Goal: Task Accomplishment & Management: Use online tool/utility

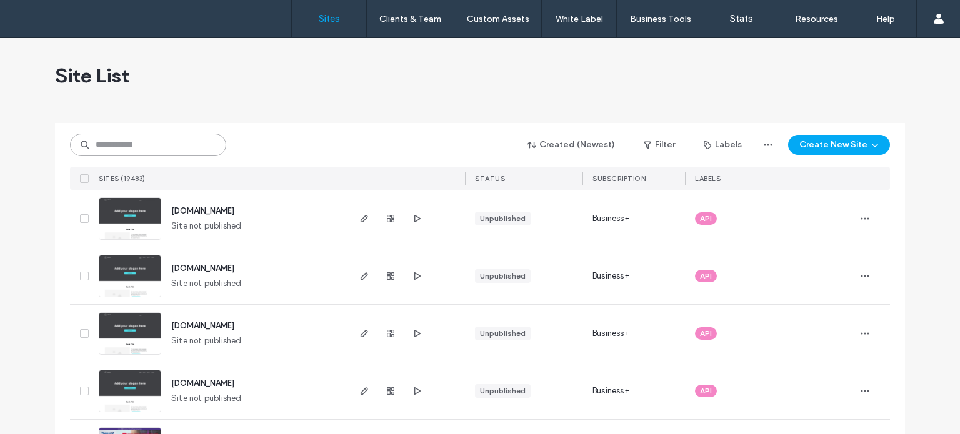
click at [166, 141] on input at bounding box center [148, 145] width 156 height 22
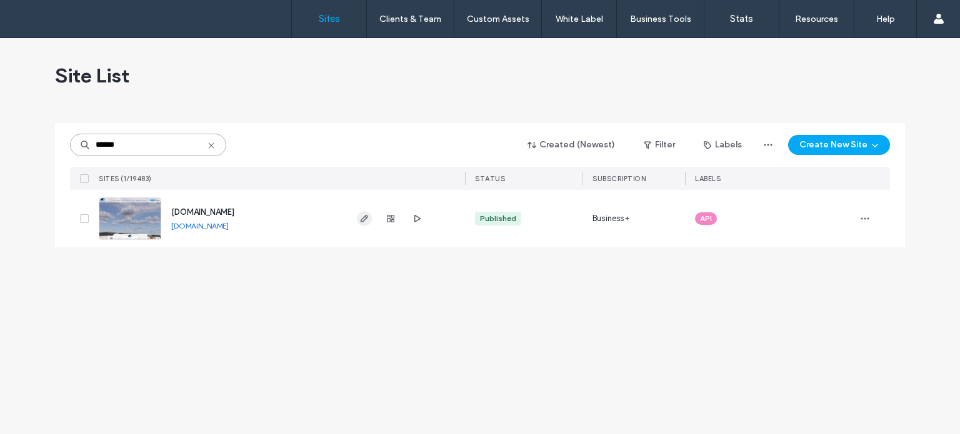
type input "******"
click at [365, 218] on use "button" at bounding box center [363, 218] width 7 height 7
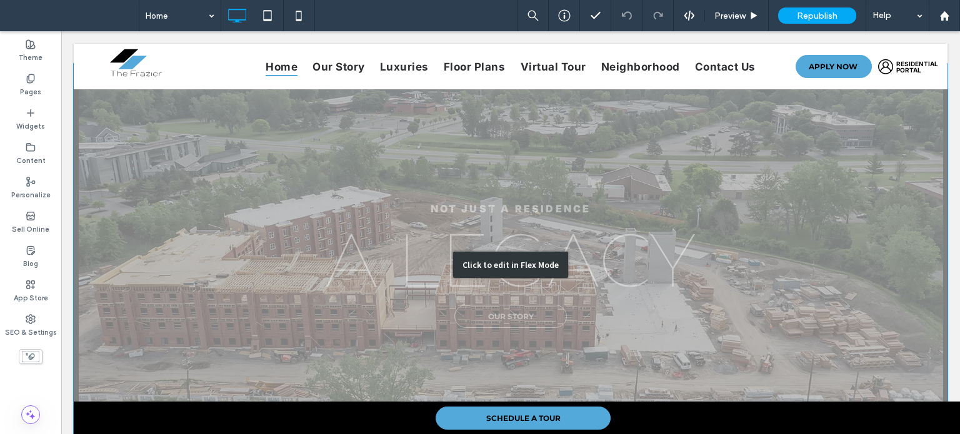
scroll to position [2061, 0]
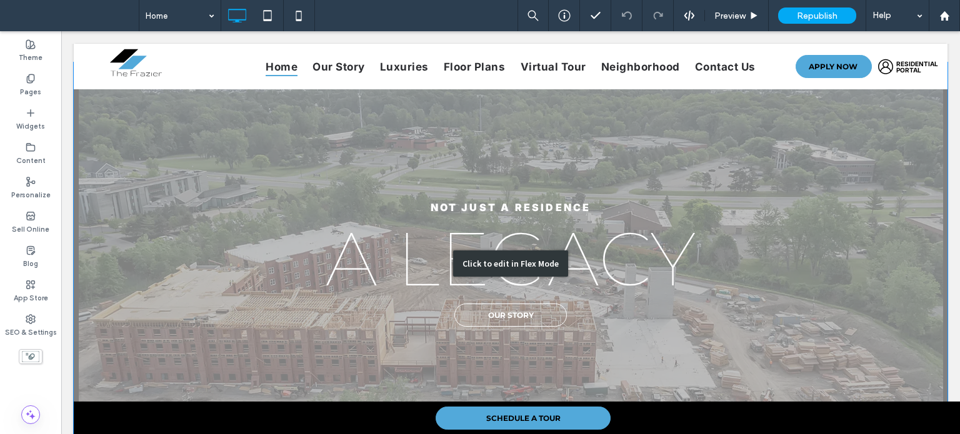
click at [277, 274] on div "Click to edit in Flex Mode" at bounding box center [510, 263] width 873 height 403
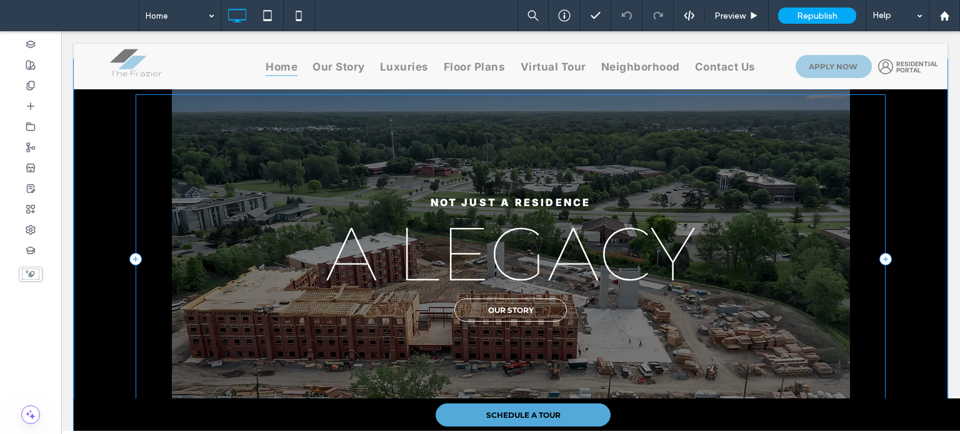
scroll to position [2103, 0]
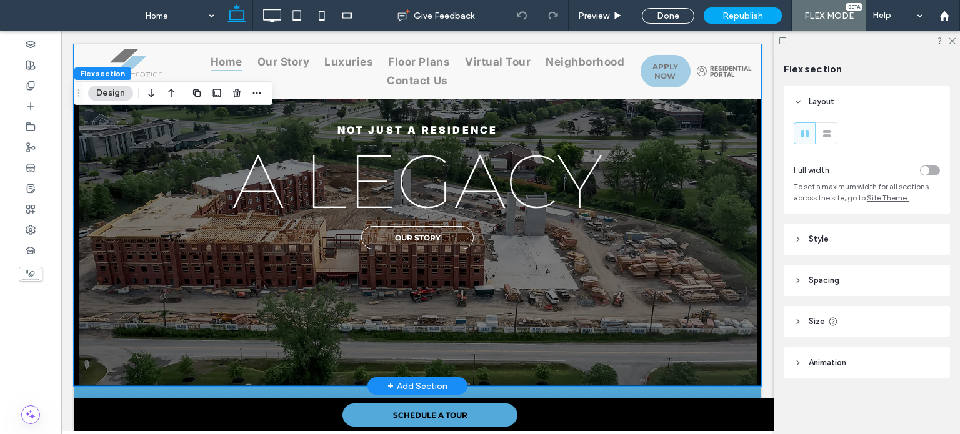
click at [692, 349] on div "Not just a residence A legacy our story" at bounding box center [417, 186] width 687 height 400
click at [830, 282] on span "Spacing" at bounding box center [823, 280] width 31 height 12
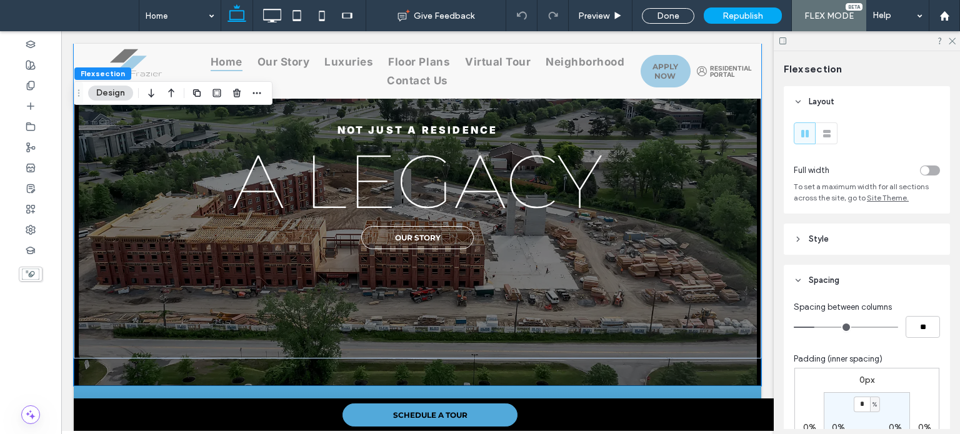
click at [830, 282] on span "Spacing" at bounding box center [823, 280] width 31 height 12
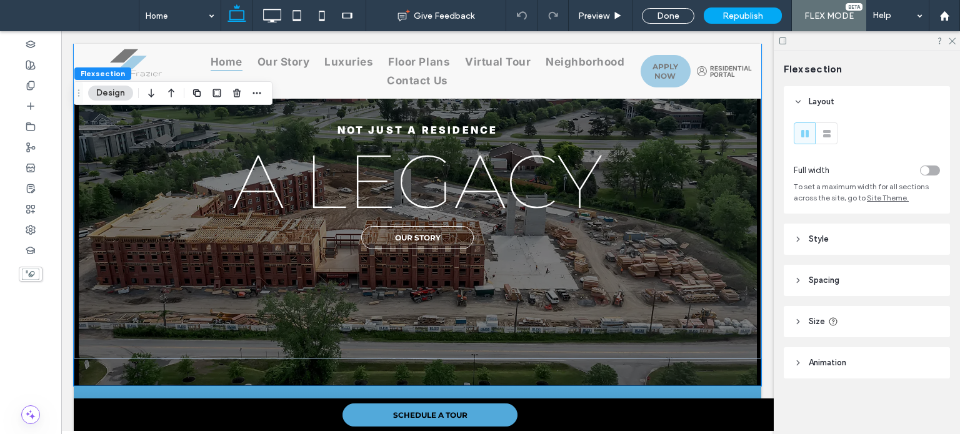
click at [828, 244] on header "Style" at bounding box center [866, 239] width 166 height 31
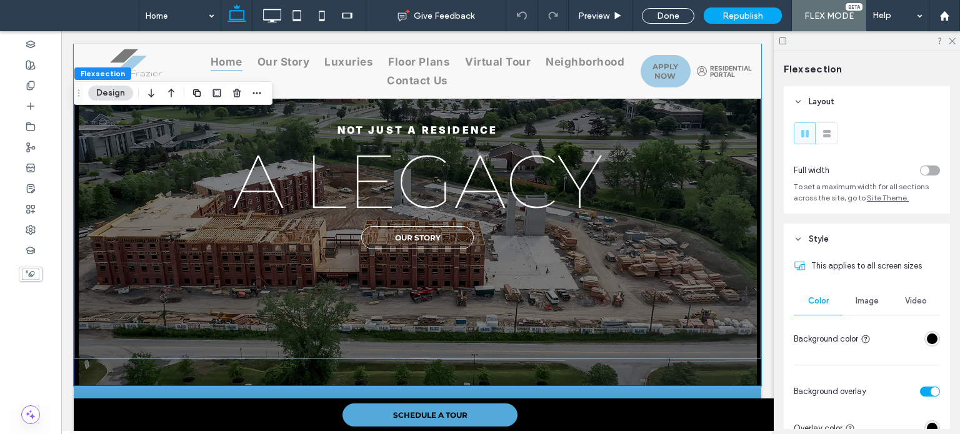
click at [828, 244] on header "Style" at bounding box center [866, 239] width 166 height 31
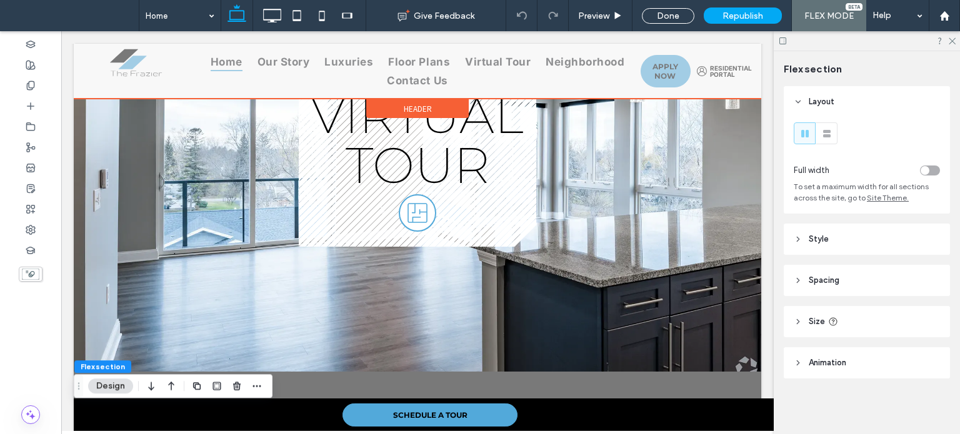
scroll to position [728, 0]
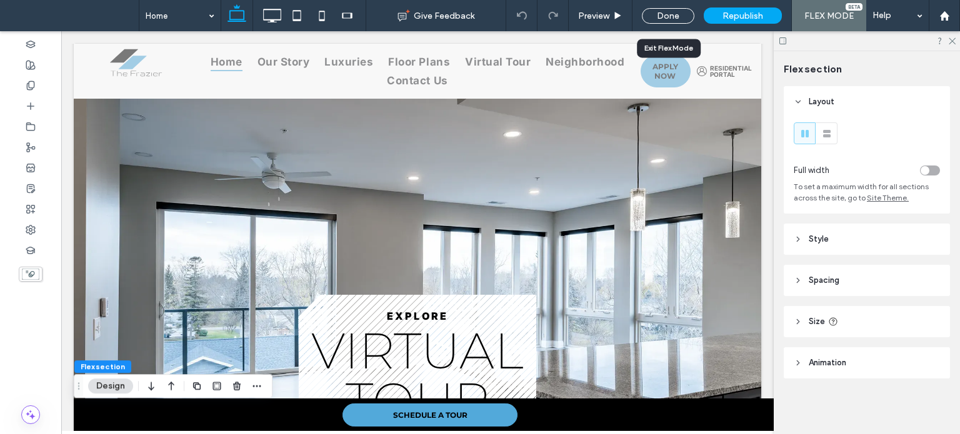
click at [667, 2] on div "Done" at bounding box center [667, 15] width 71 height 31
click at [667, 14] on div "Done" at bounding box center [668, 16] width 52 height 16
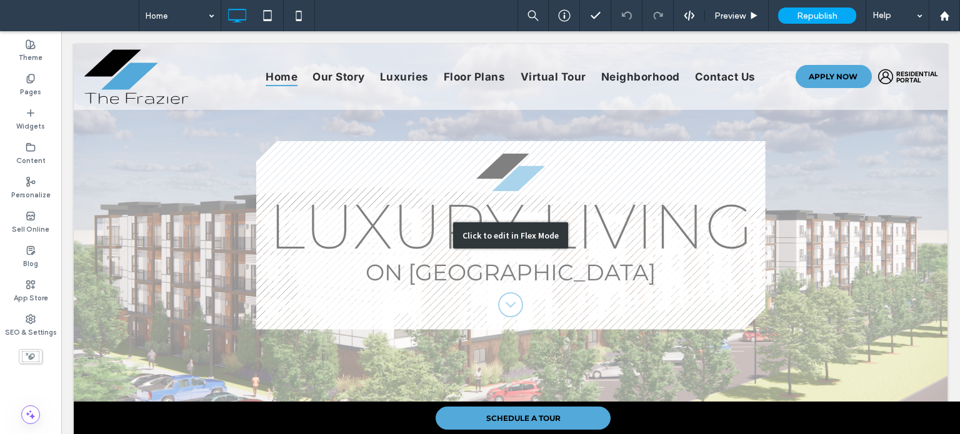
scroll to position [0, 0]
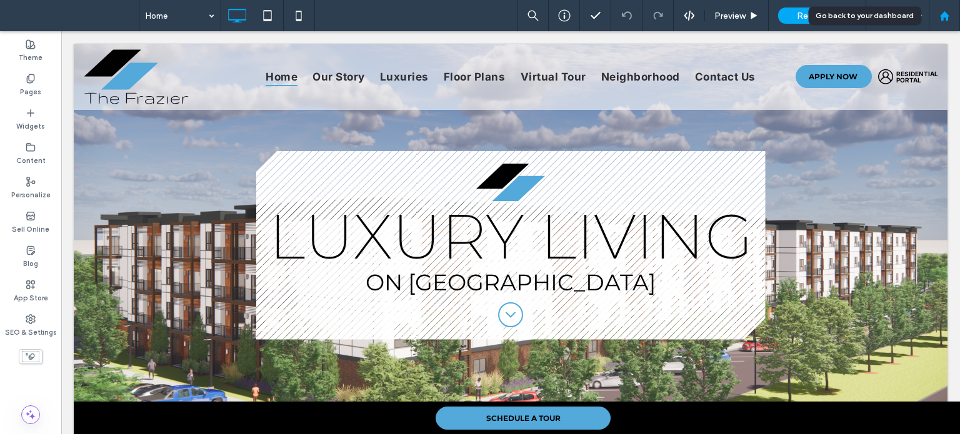
click at [946, 20] on icon at bounding box center [944, 16] width 11 height 11
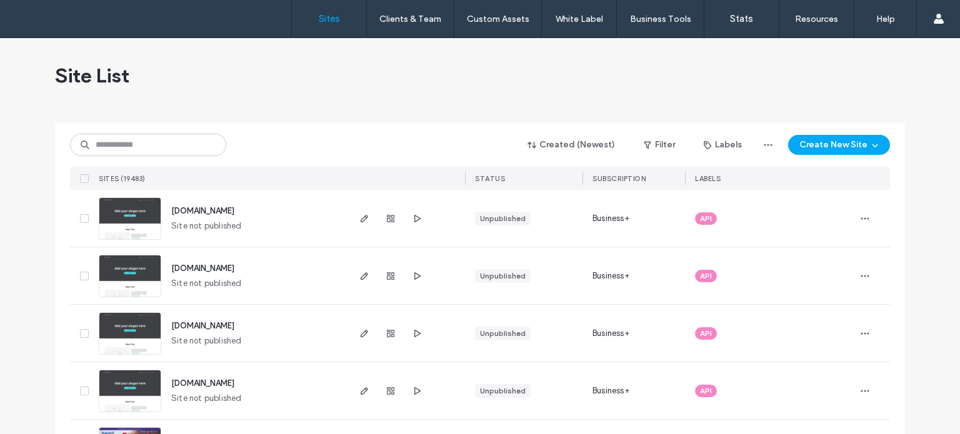
click at [415, 89] on div "Site List" at bounding box center [480, 75] width 850 height 75
click at [365, 107] on div "Site List" at bounding box center [480, 75] width 850 height 75
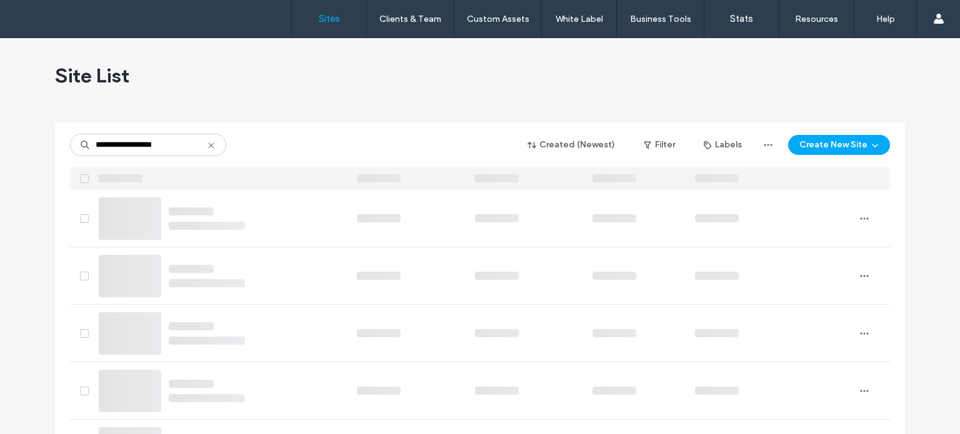
type input "**********"
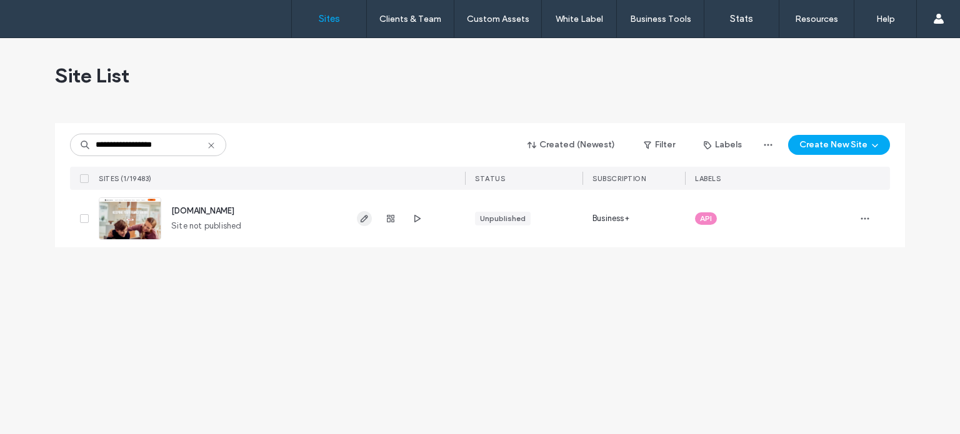
click at [365, 221] on icon "button" at bounding box center [364, 219] width 10 height 10
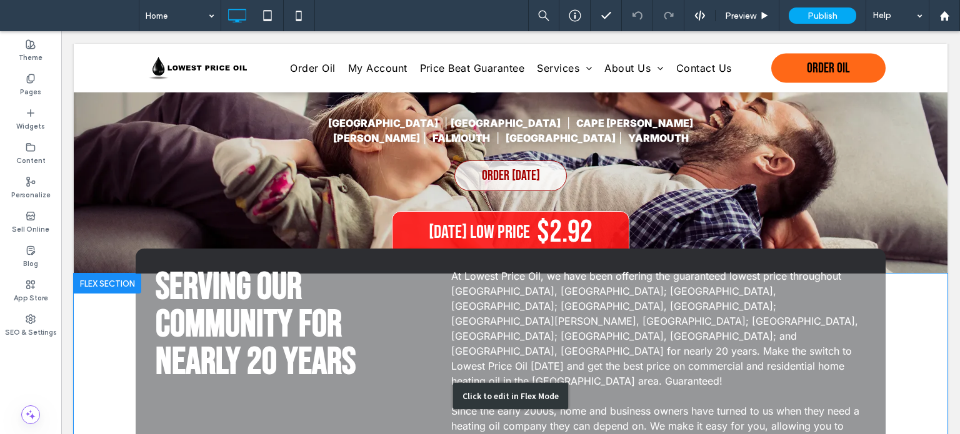
scroll to position [125, 0]
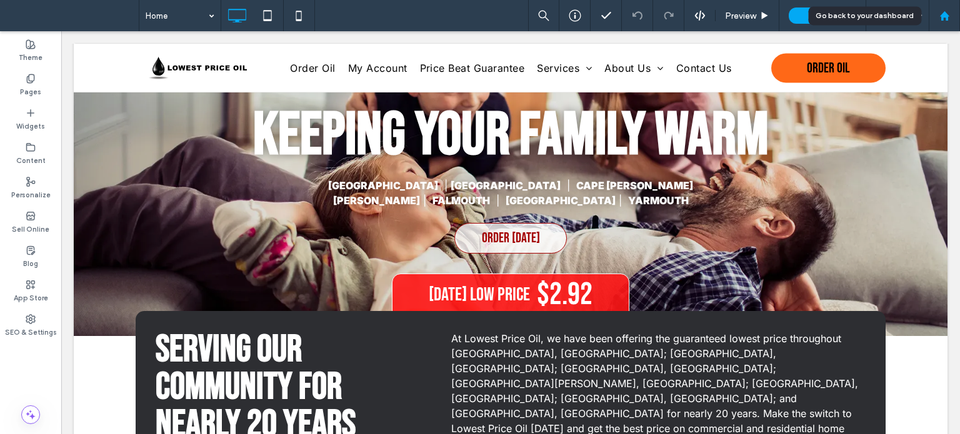
click at [948, 19] on icon at bounding box center [944, 16] width 11 height 11
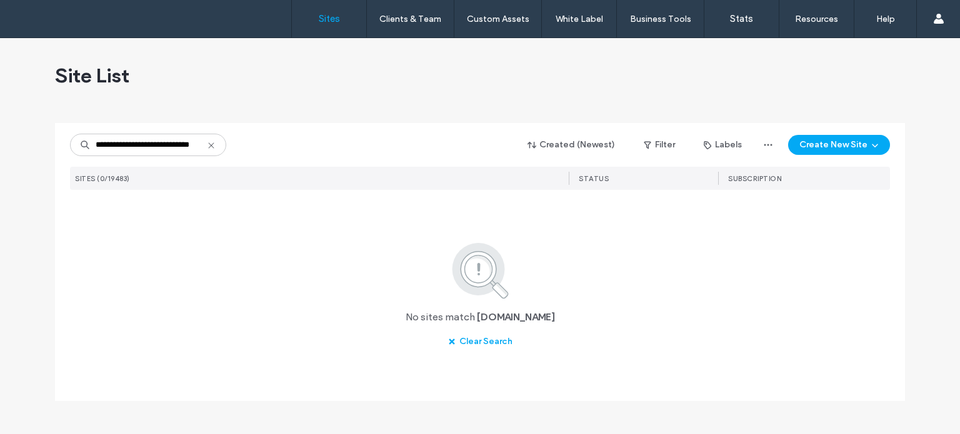
click at [150, 147] on input "**********" at bounding box center [148, 145] width 156 height 22
drag, startPoint x: 183, startPoint y: 147, endPoint x: 271, endPoint y: 147, distance: 88.1
click at [271, 147] on div "**********" at bounding box center [480, 145] width 820 height 24
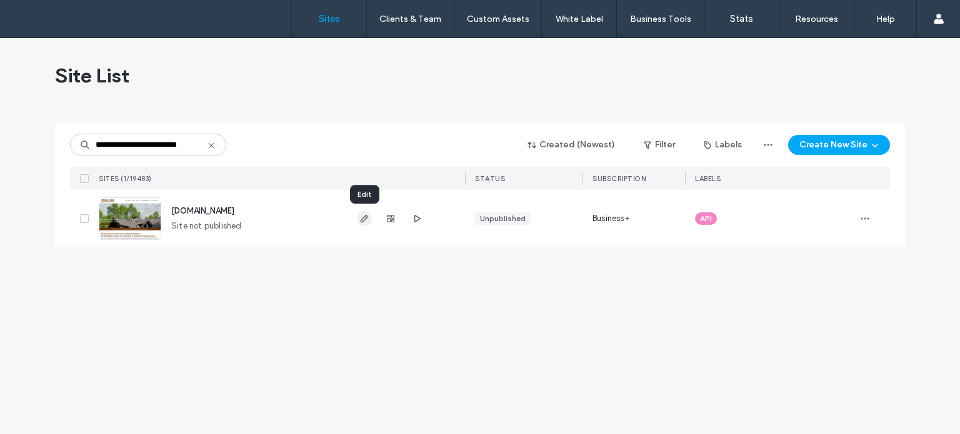
type input "**********"
click at [365, 222] on icon "button" at bounding box center [364, 219] width 10 height 10
